Goal: Navigation & Orientation: Find specific page/section

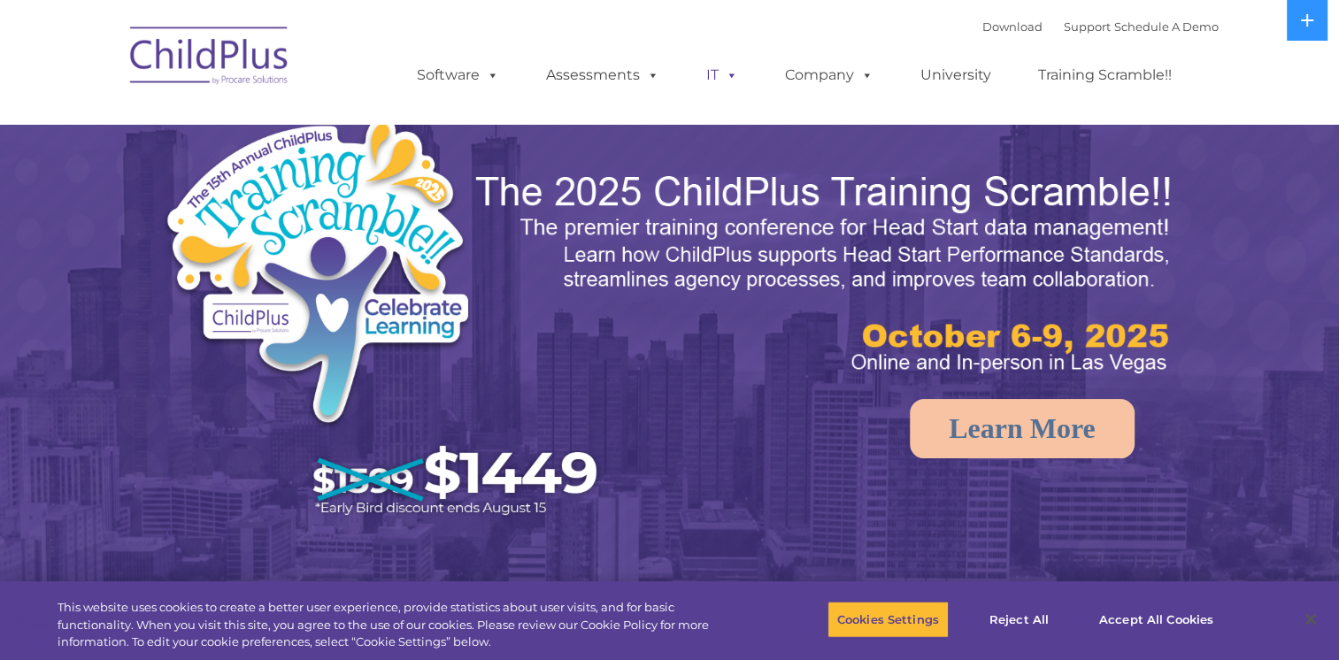
select select "MEDIUM"
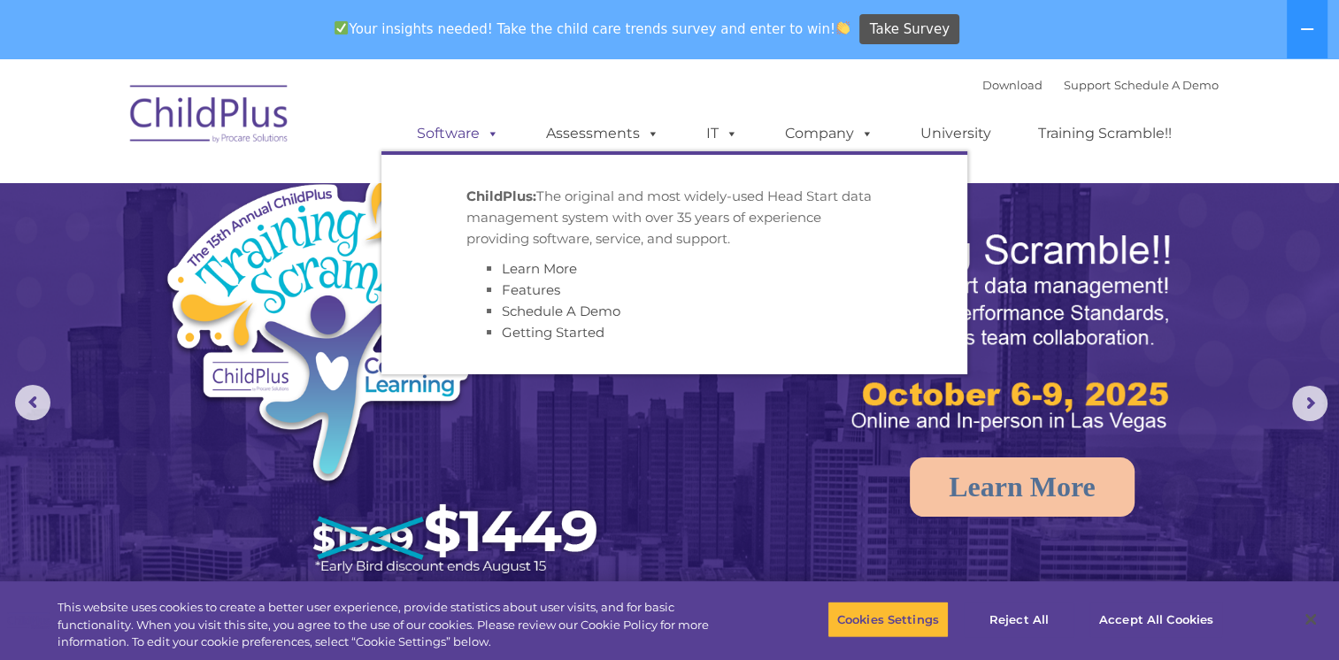
click at [485, 141] on span at bounding box center [489, 133] width 19 height 17
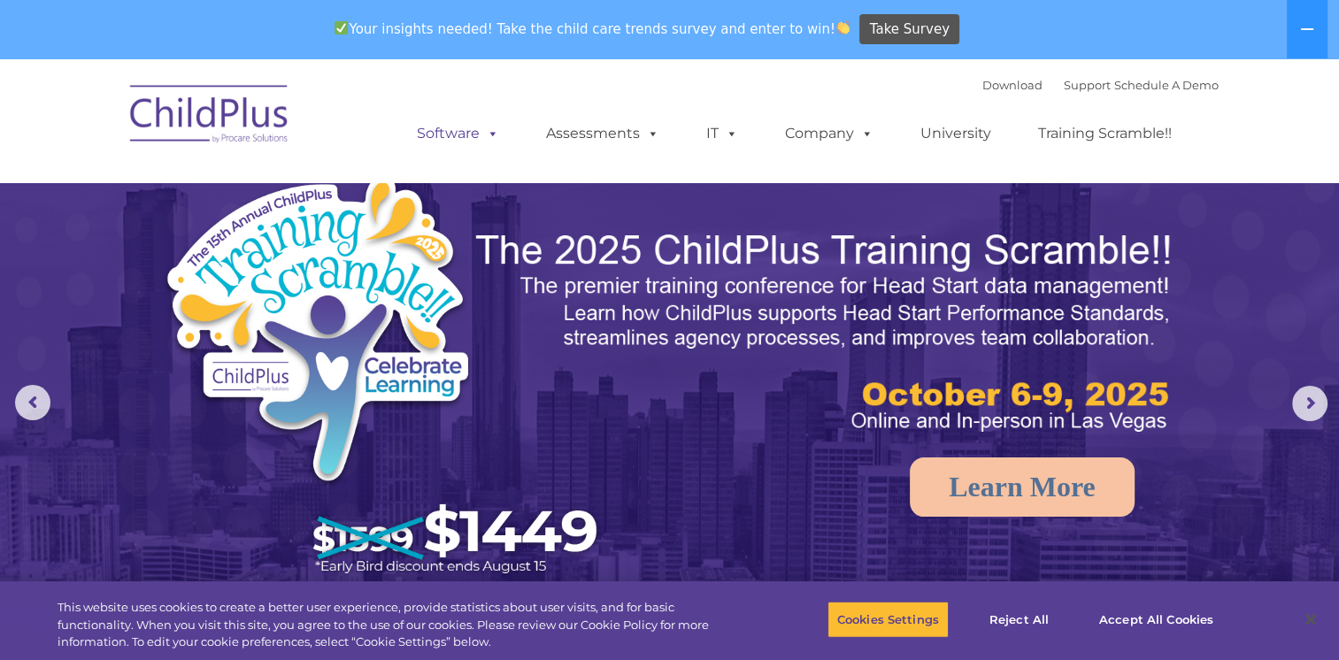
click at [485, 141] on span at bounding box center [489, 133] width 19 height 17
click at [1293, 38] on button at bounding box center [1307, 29] width 41 height 58
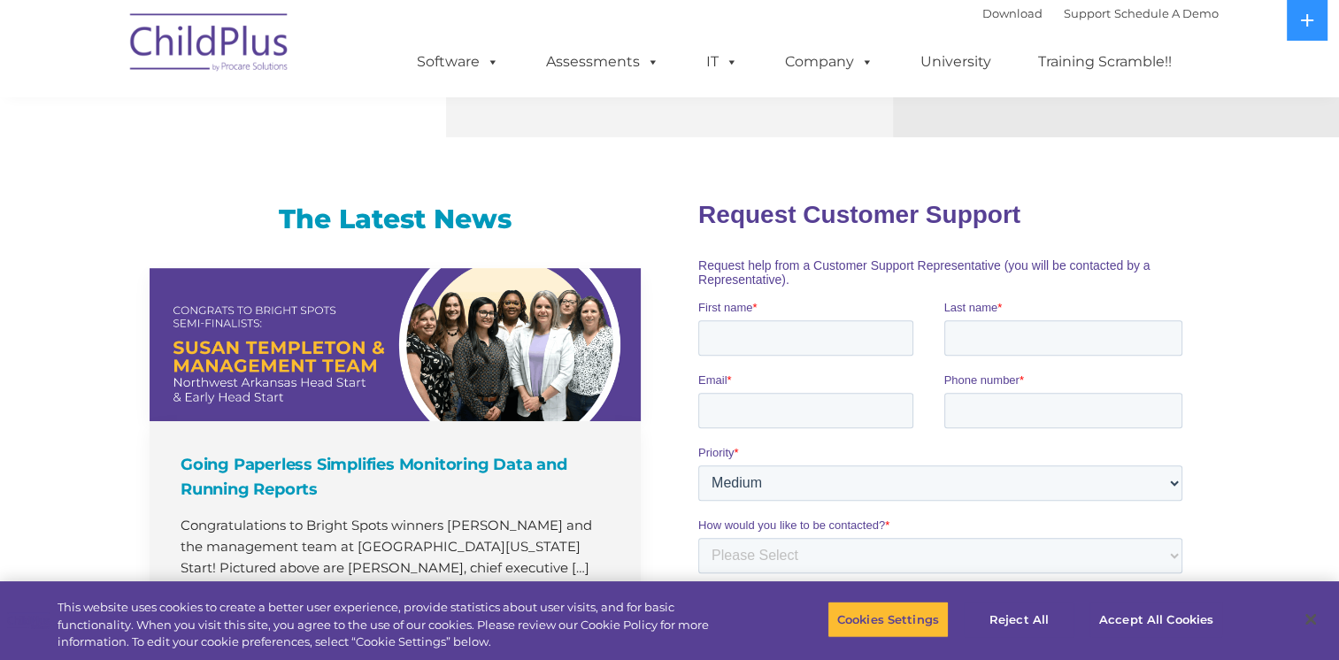
scroll to position [686, 0]
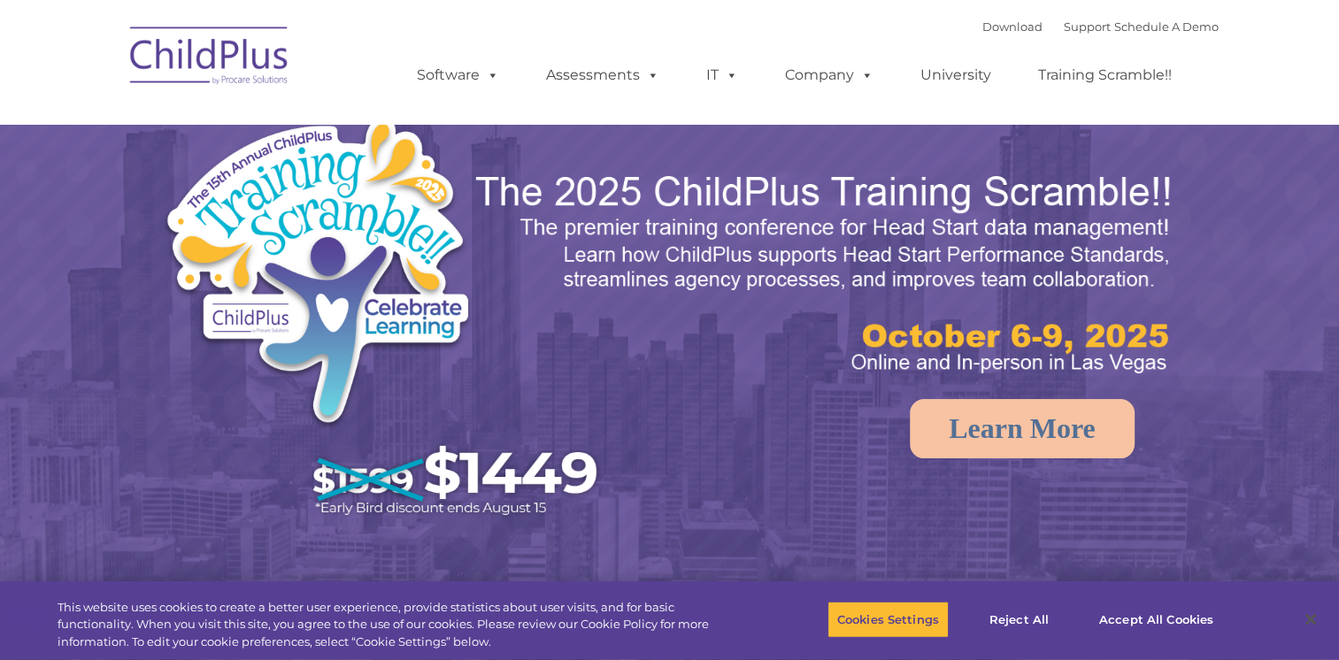
select select "MEDIUM"
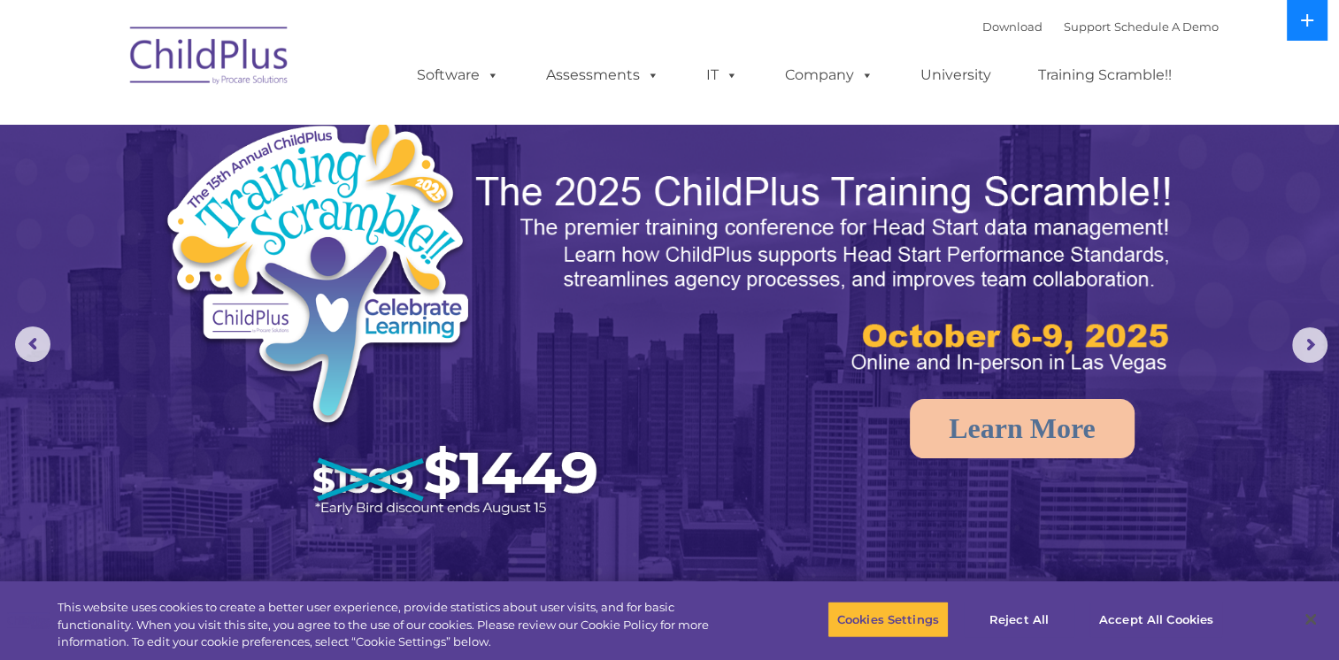
click at [1311, 13] on icon at bounding box center [1307, 20] width 14 height 14
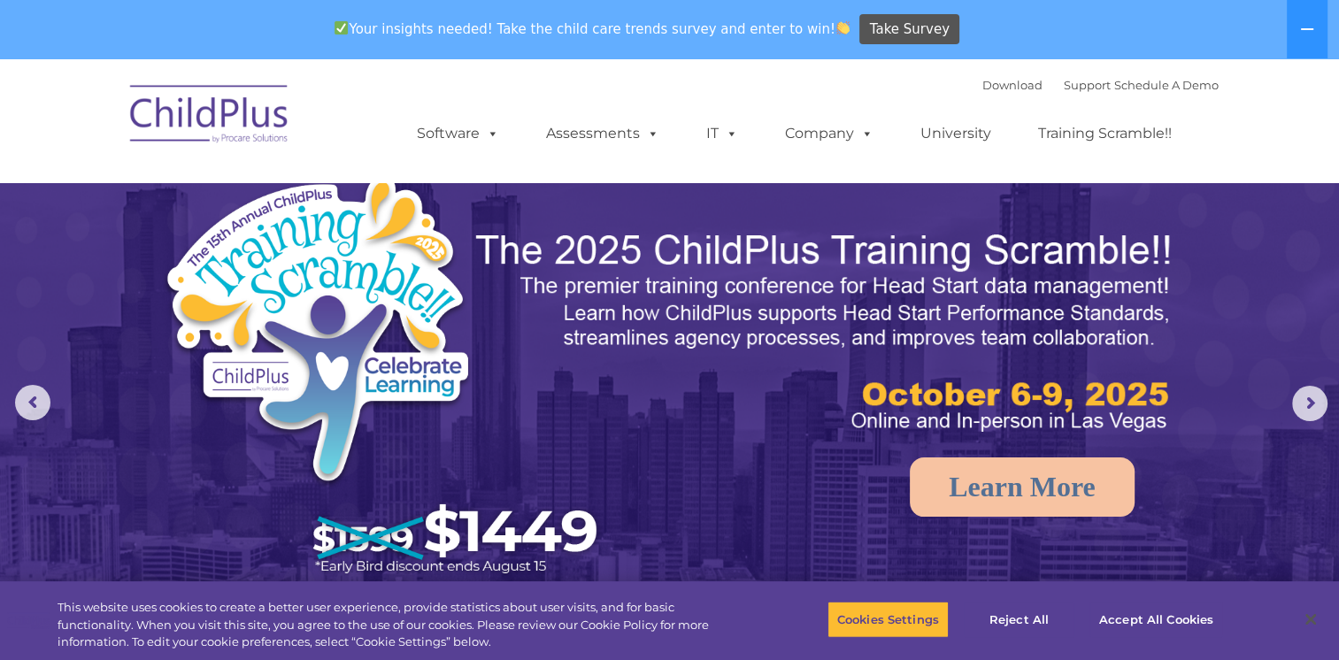
click at [252, 144] on img at bounding box center [209, 117] width 177 height 89
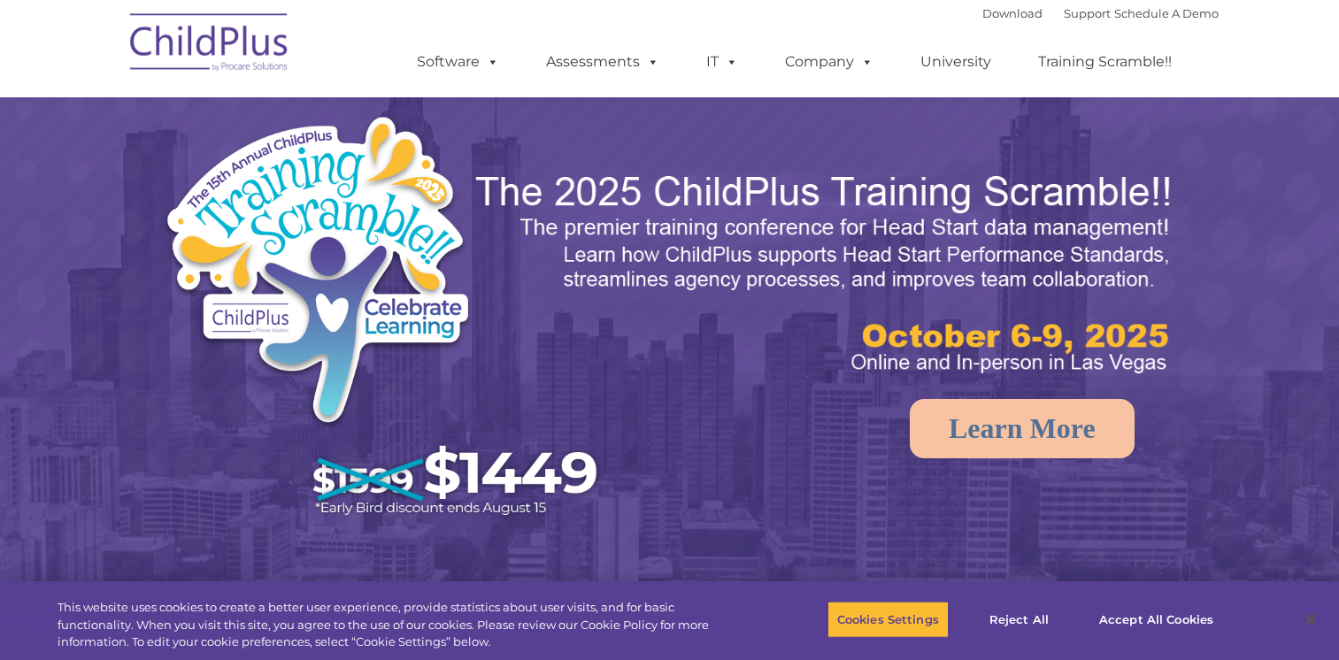
scroll to position [113, 0]
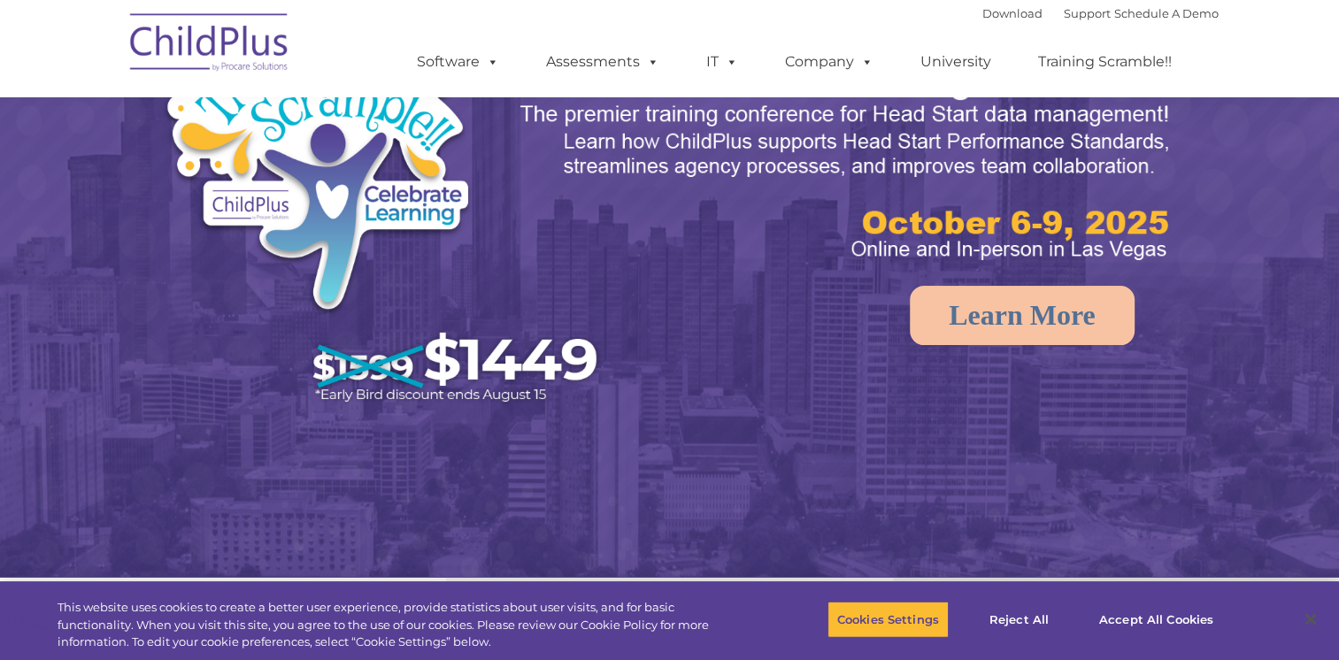
select select "MEDIUM"
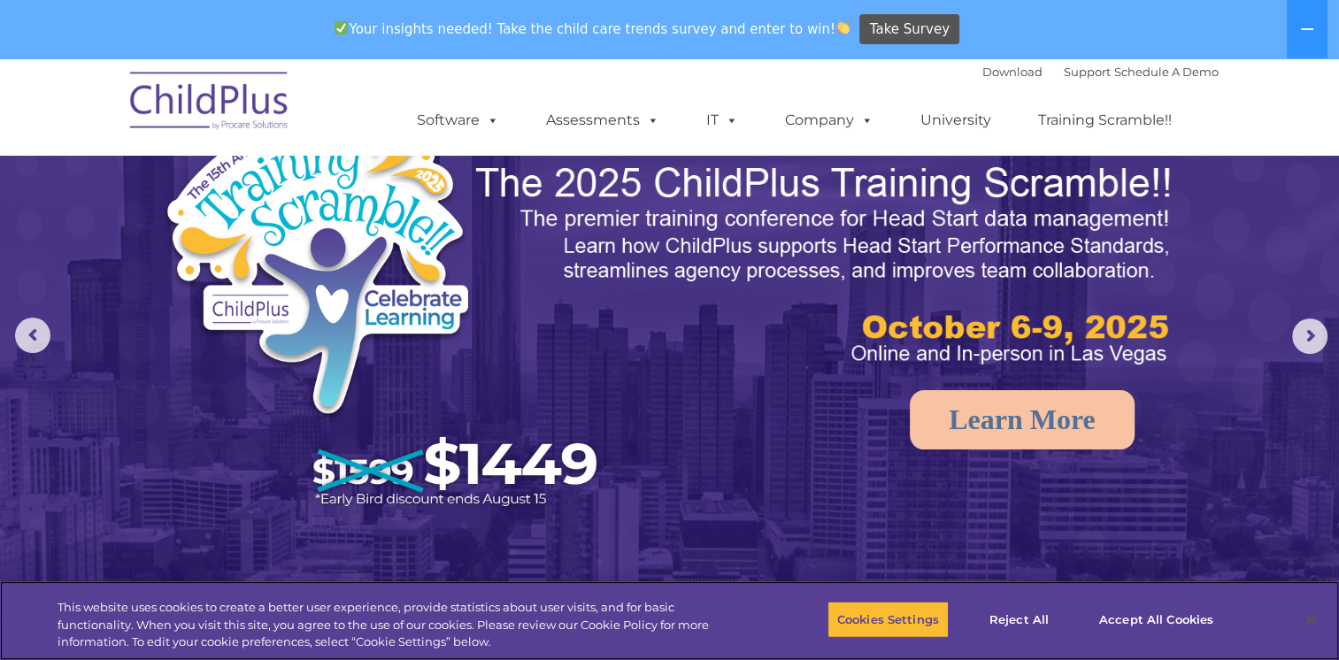
scroll to position [0, 0]
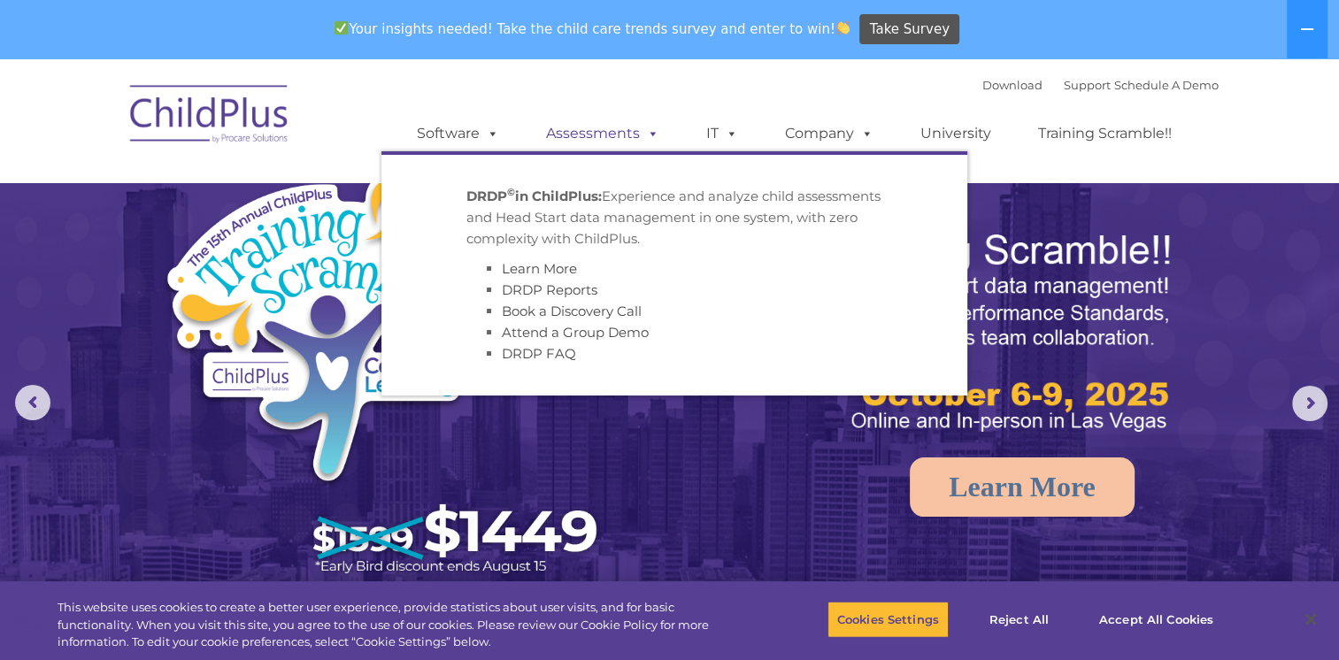
click at [652, 135] on span at bounding box center [649, 133] width 19 height 17
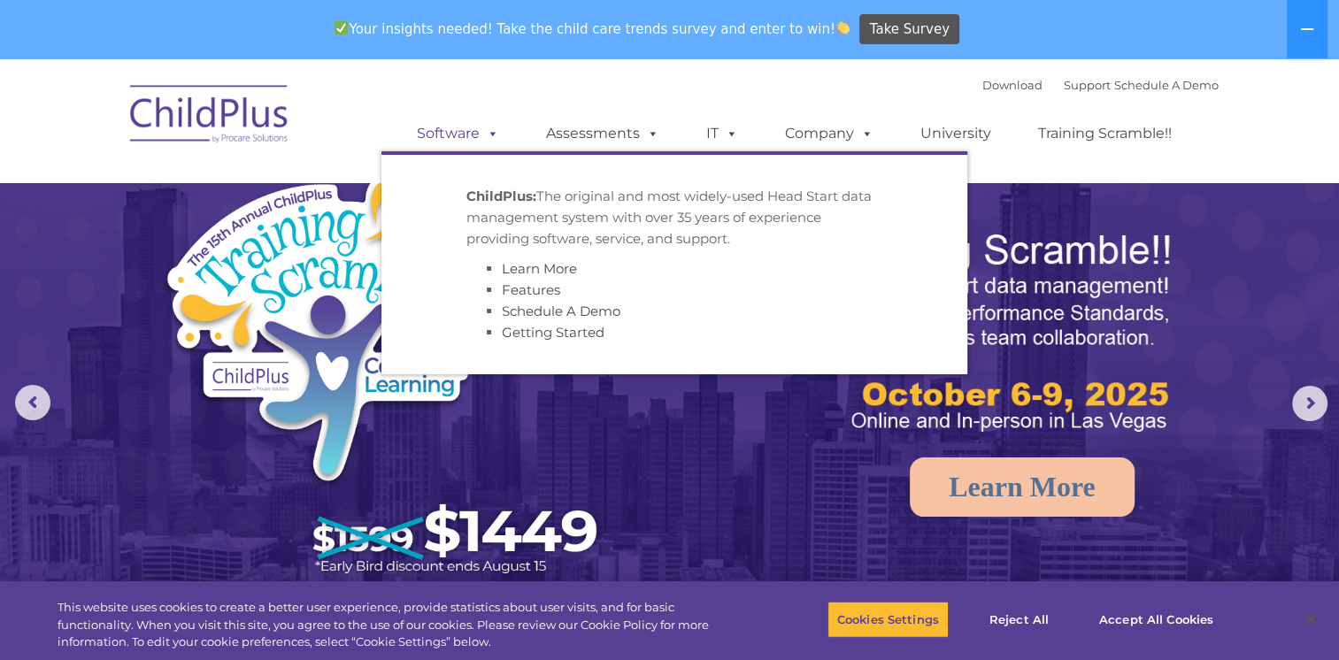
click at [490, 134] on span at bounding box center [489, 133] width 19 height 17
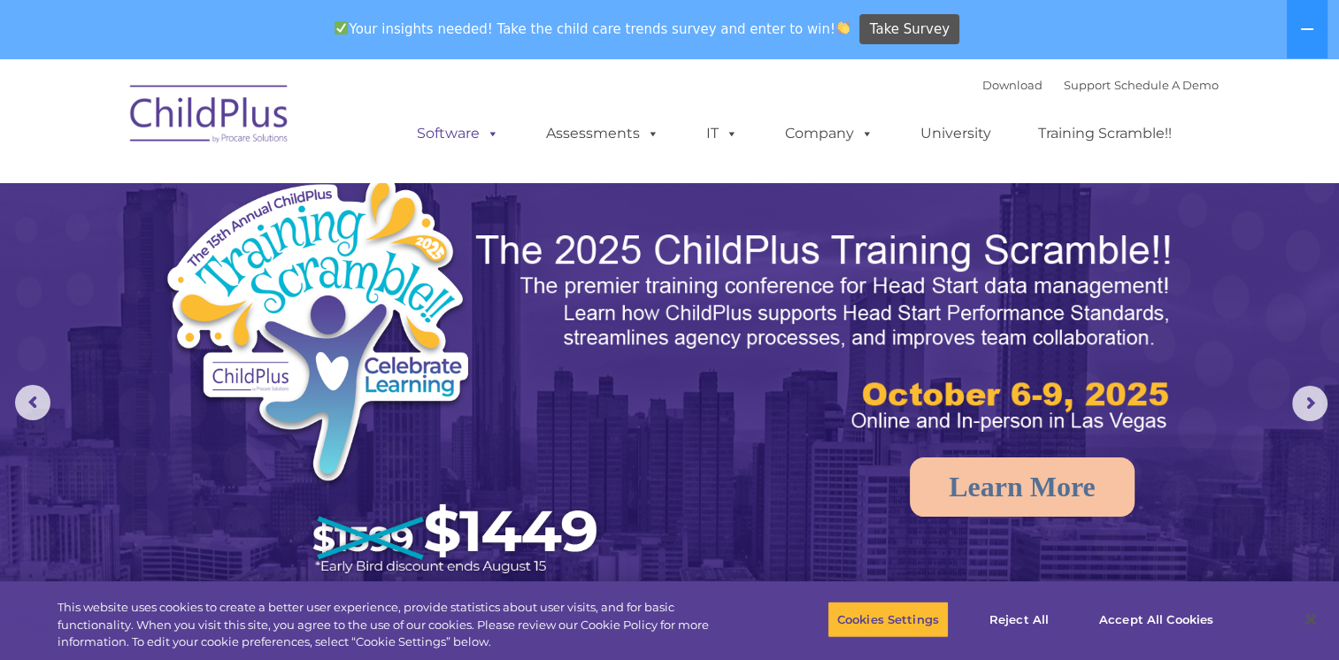
click at [490, 134] on span at bounding box center [489, 133] width 19 height 17
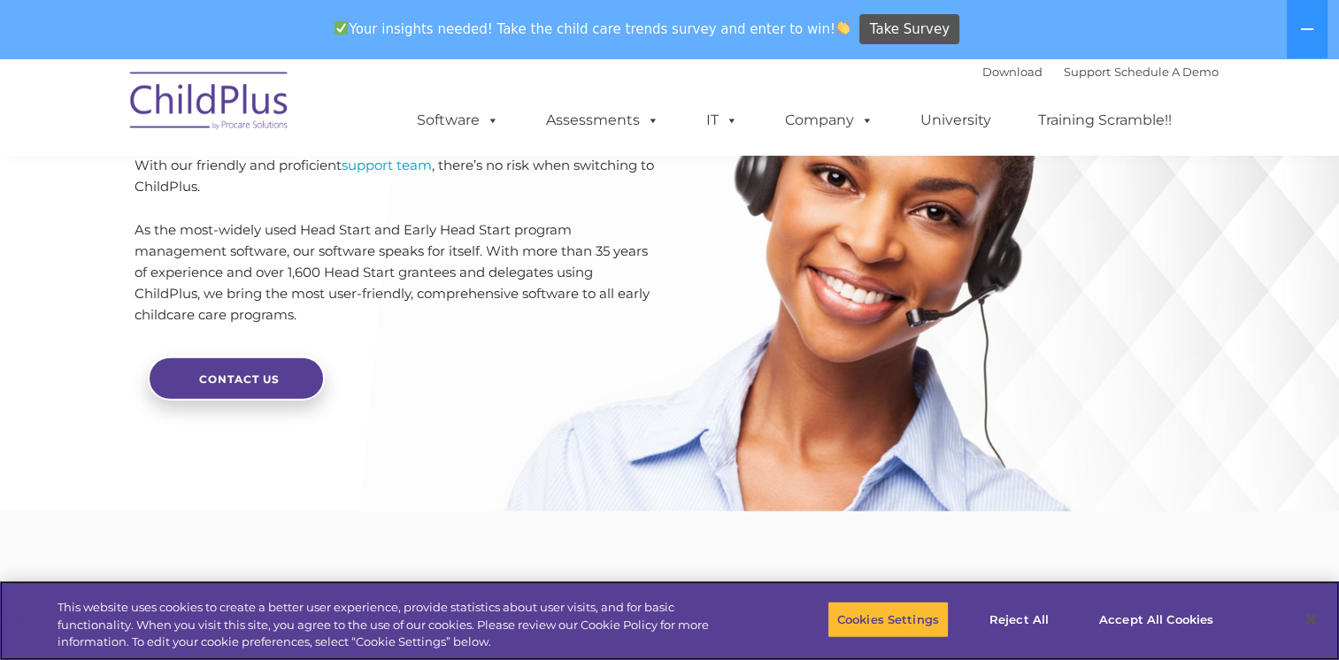
scroll to position [4382, 0]
